Goal: Download file/media

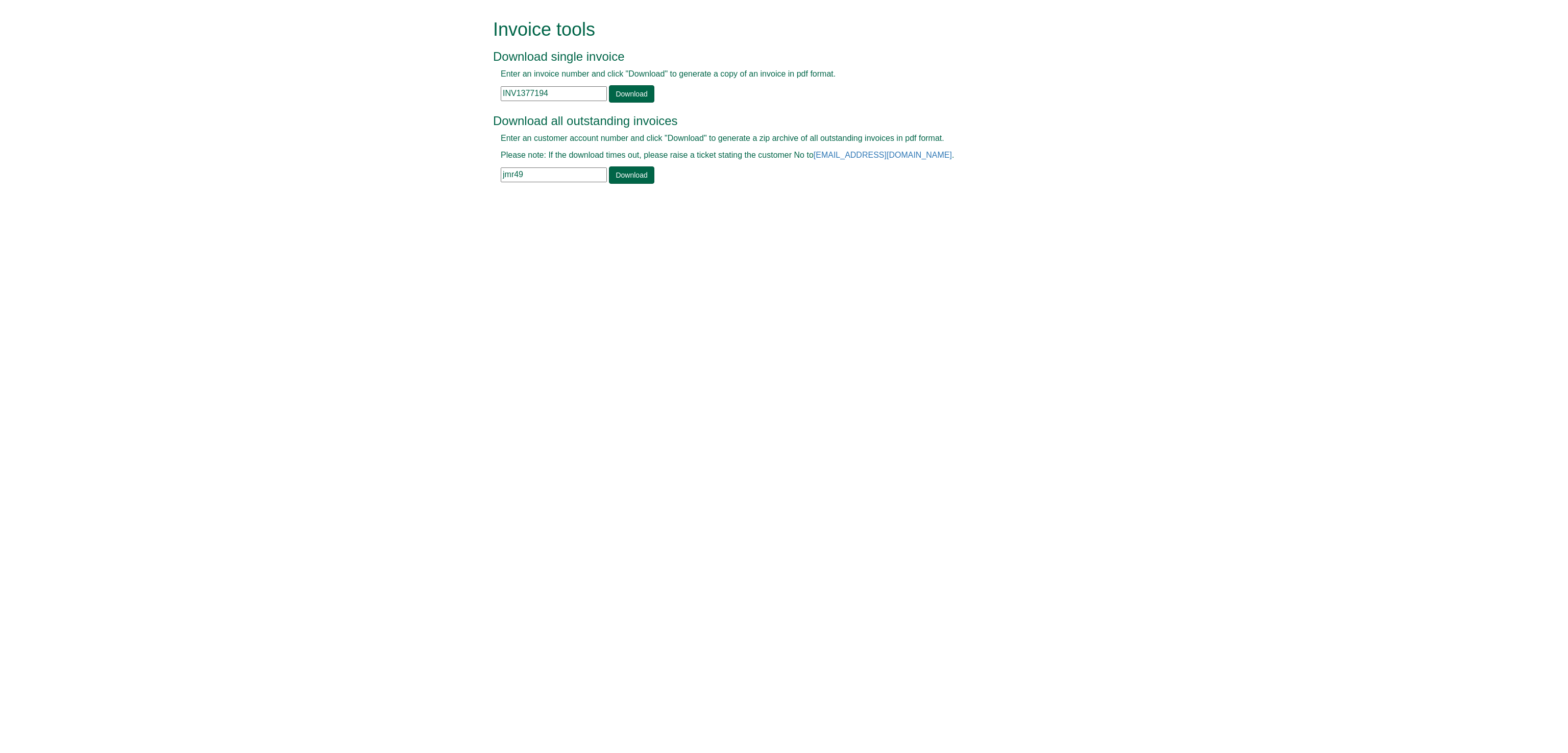
drag, startPoint x: 553, startPoint y: 91, endPoint x: 441, endPoint y: 93, distance: 112.0
click at [441, 93] on form "Invoice tools Download single invoice Enter an invoice number and click "Downlo…" at bounding box center [784, 102] width 1568 height 205
paste input "021"
click at [626, 93] on link "Download" at bounding box center [631, 94] width 45 height 18
click at [551, 98] on input "INV1377021" at bounding box center [554, 94] width 106 height 15
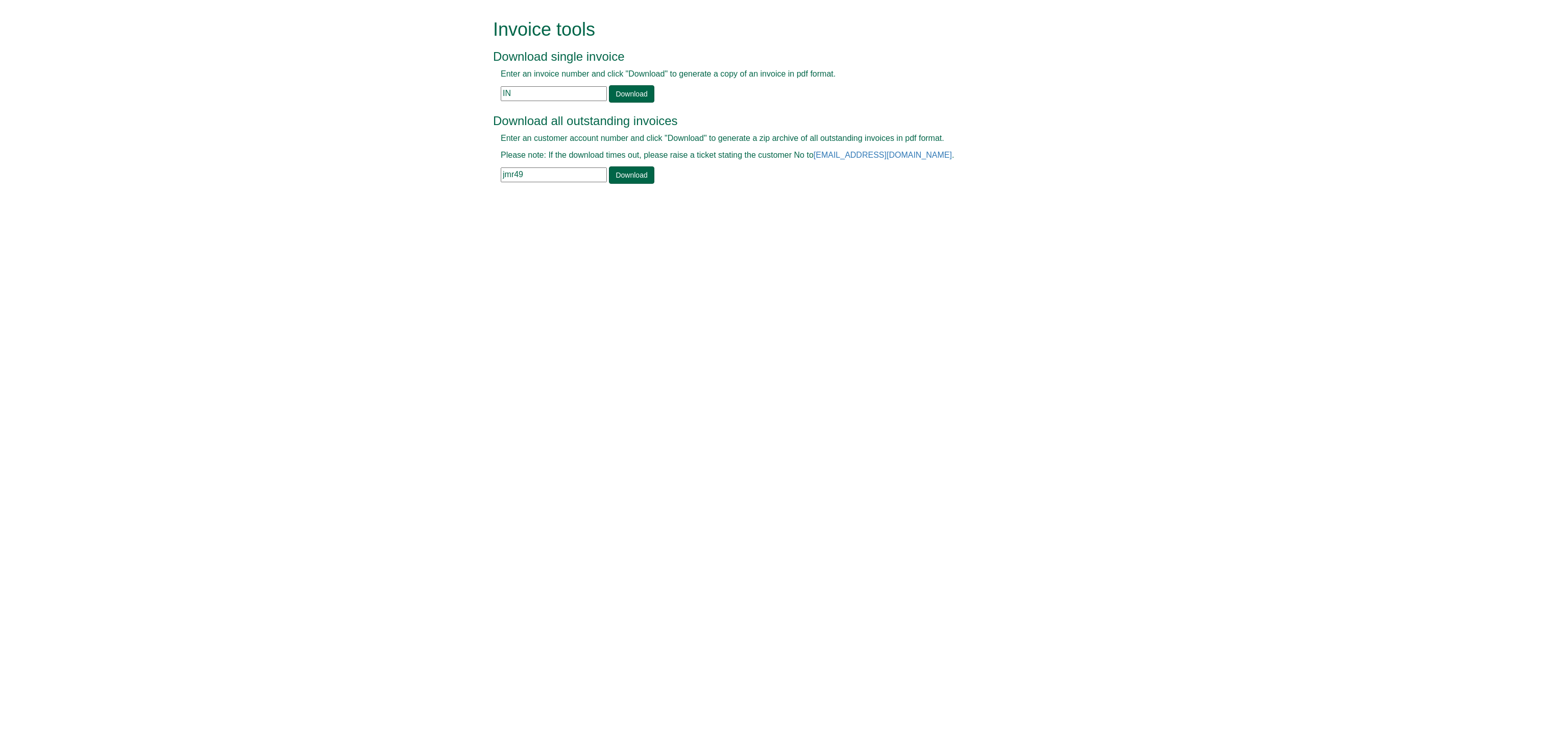
type input "I"
paste input "INV1377022"
click at [636, 93] on link "Download" at bounding box center [631, 94] width 45 height 18
drag, startPoint x: 548, startPoint y: 93, endPoint x: 459, endPoint y: 98, distance: 89.1
click at [459, 98] on form "Invoice tools Download single invoice Enter an invoice number and click "Downlo…" at bounding box center [784, 102] width 1568 height 205
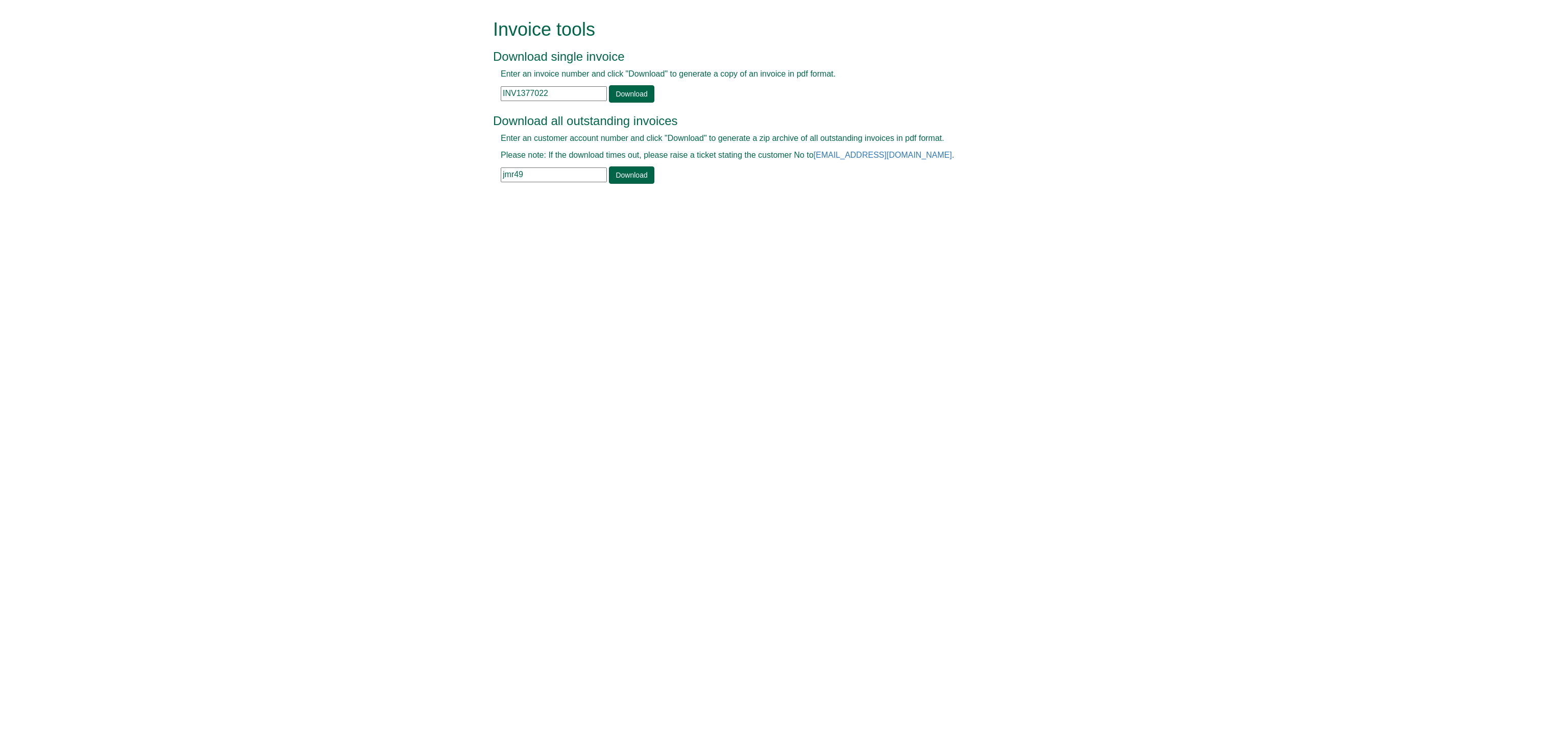
paste input "3"
click at [641, 88] on link "Download" at bounding box center [631, 94] width 45 height 18
drag, startPoint x: 549, startPoint y: 93, endPoint x: 486, endPoint y: 93, distance: 63.0
click at [486, 93] on div "Invoice tools Download single invoice Enter an invoice number and click "Downlo…" at bounding box center [783, 102] width 597 height 205
paste input "4"
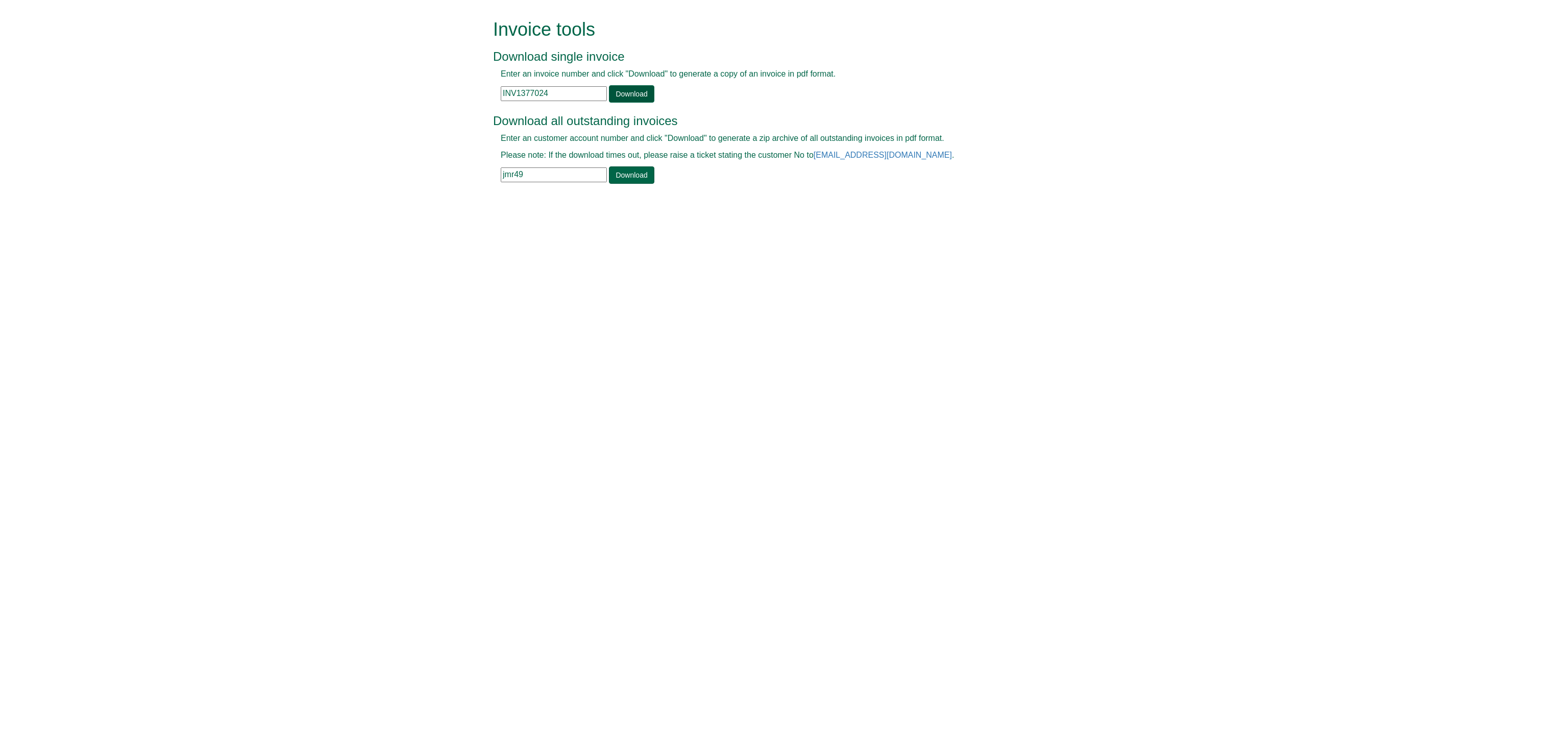
type input "INV1377024"
click at [636, 88] on link "Download" at bounding box center [631, 94] width 45 height 18
click at [523, 177] on input "jmr49" at bounding box center [554, 175] width 106 height 15
type input "j"
type input "mdh01"
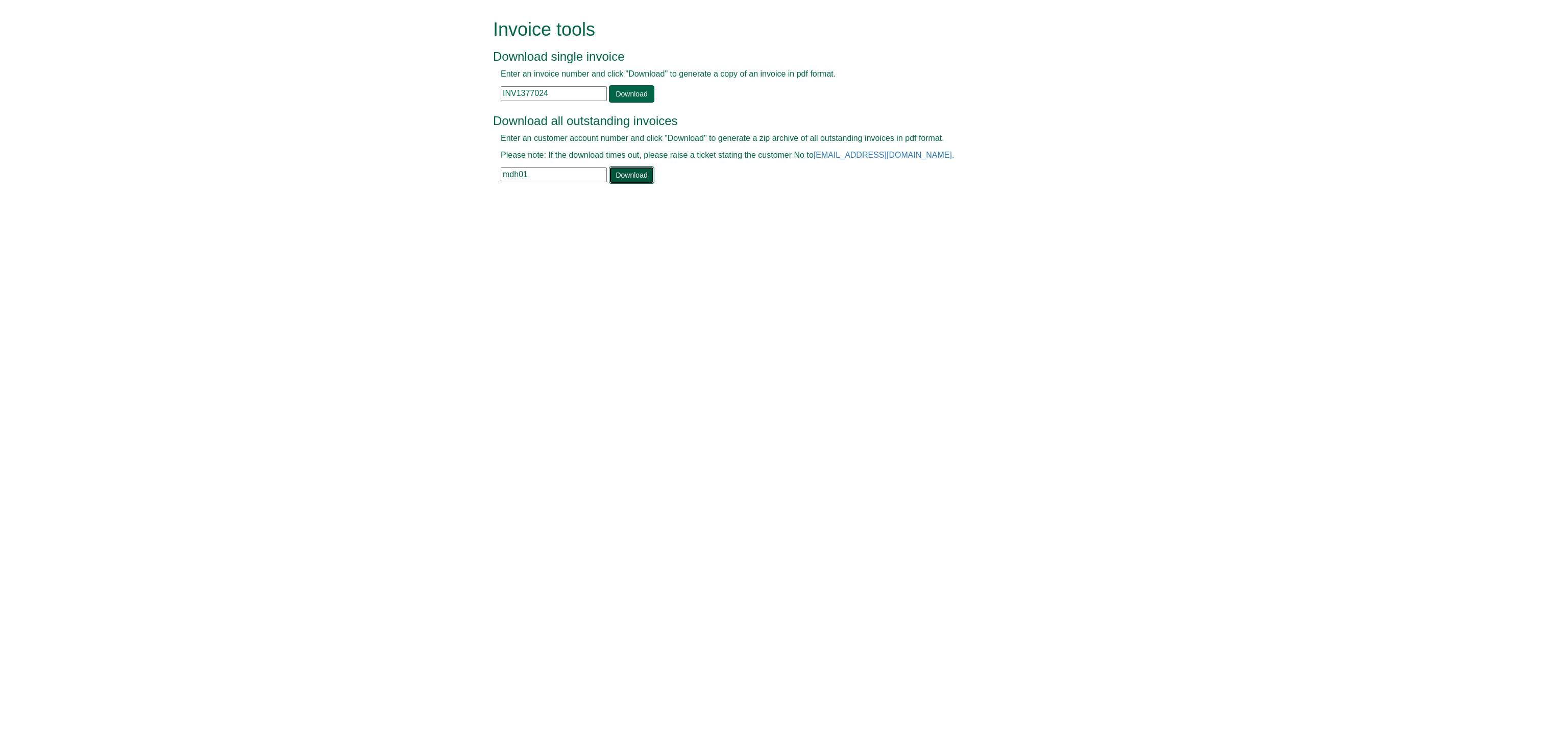
click at [634, 172] on link "Download" at bounding box center [631, 175] width 45 height 18
